Goal: Information Seeking & Learning: Learn about a topic

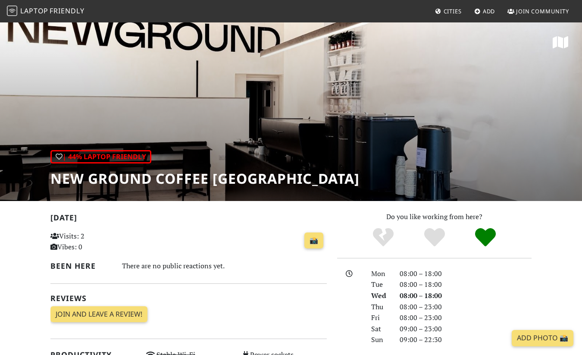
click at [445, 7] on link "Cities" at bounding box center [448, 11] width 34 height 16
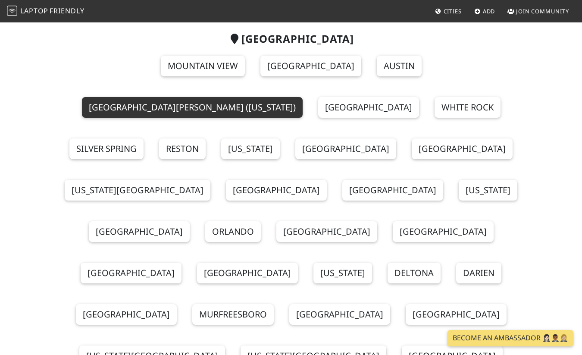
scroll to position [11003, 0]
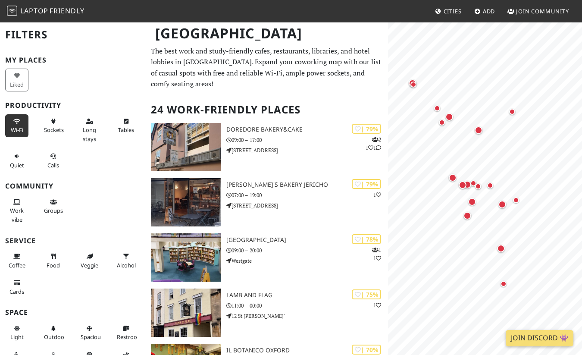
click at [18, 124] on icon at bounding box center [16, 122] width 7 height 6
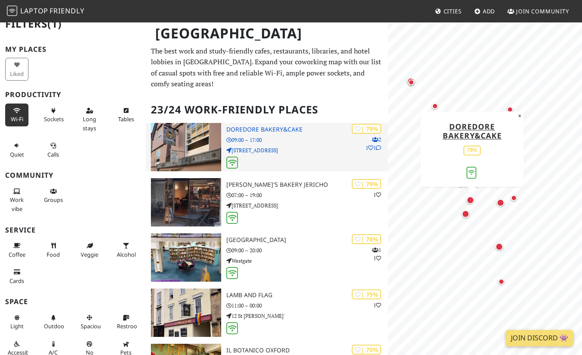
drag, startPoint x: 317, startPoint y: 118, endPoint x: 328, endPoint y: 153, distance: 36.1
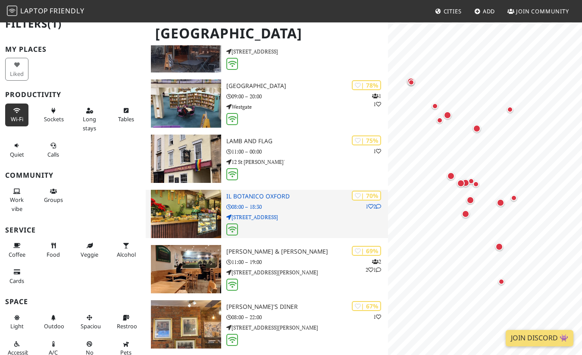
click at [319, 213] on p "9 Windmill Road" at bounding box center [307, 217] width 162 height 8
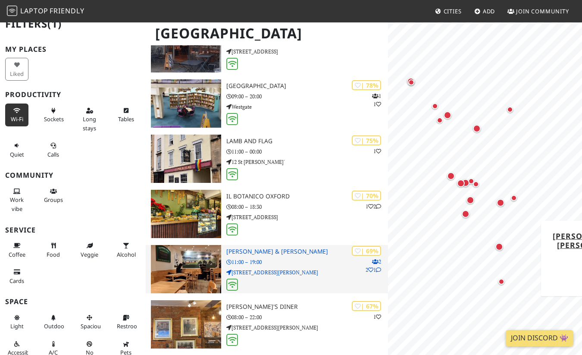
click at [307, 268] on p "104 Cowley Road" at bounding box center [307, 272] width 162 height 8
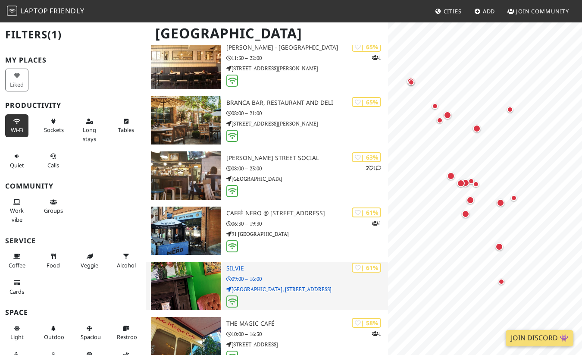
scroll to position [464, 0]
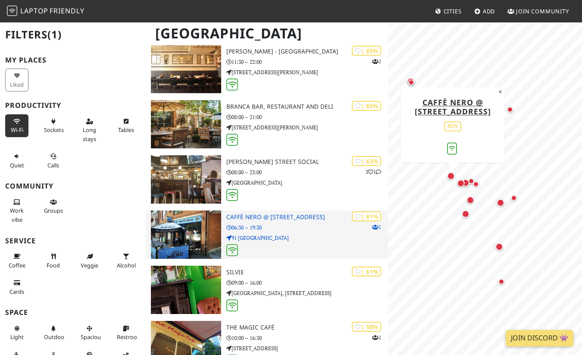
click at [292, 213] on h3 "Caffè Nero @ 91 Gloucester Green" at bounding box center [307, 216] width 162 height 7
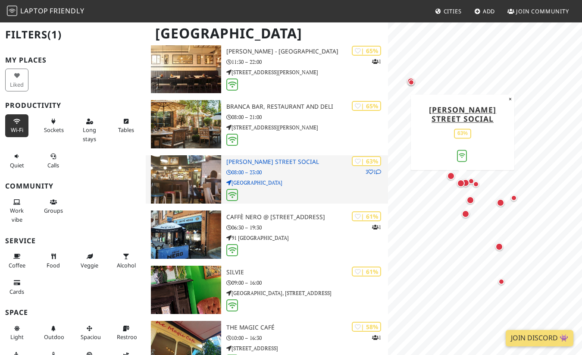
click at [271, 168] on p "08:00 – 23:00" at bounding box center [307, 172] width 162 height 8
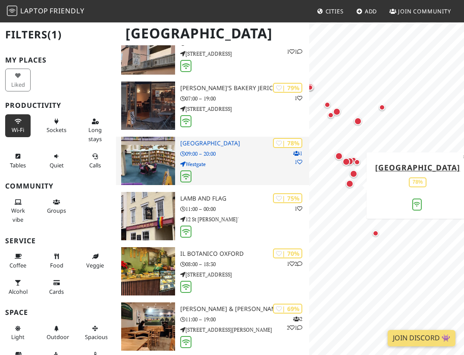
scroll to position [97, 0]
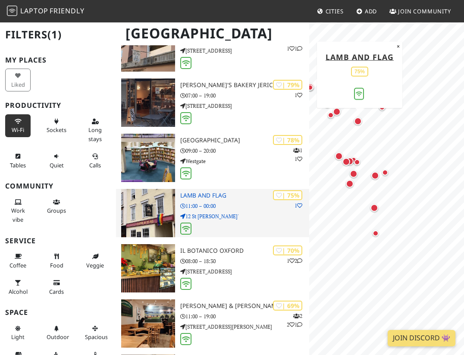
click at [215, 222] on div at bounding box center [244, 228] width 129 height 13
